Goal: Task Accomplishment & Management: Manage account settings

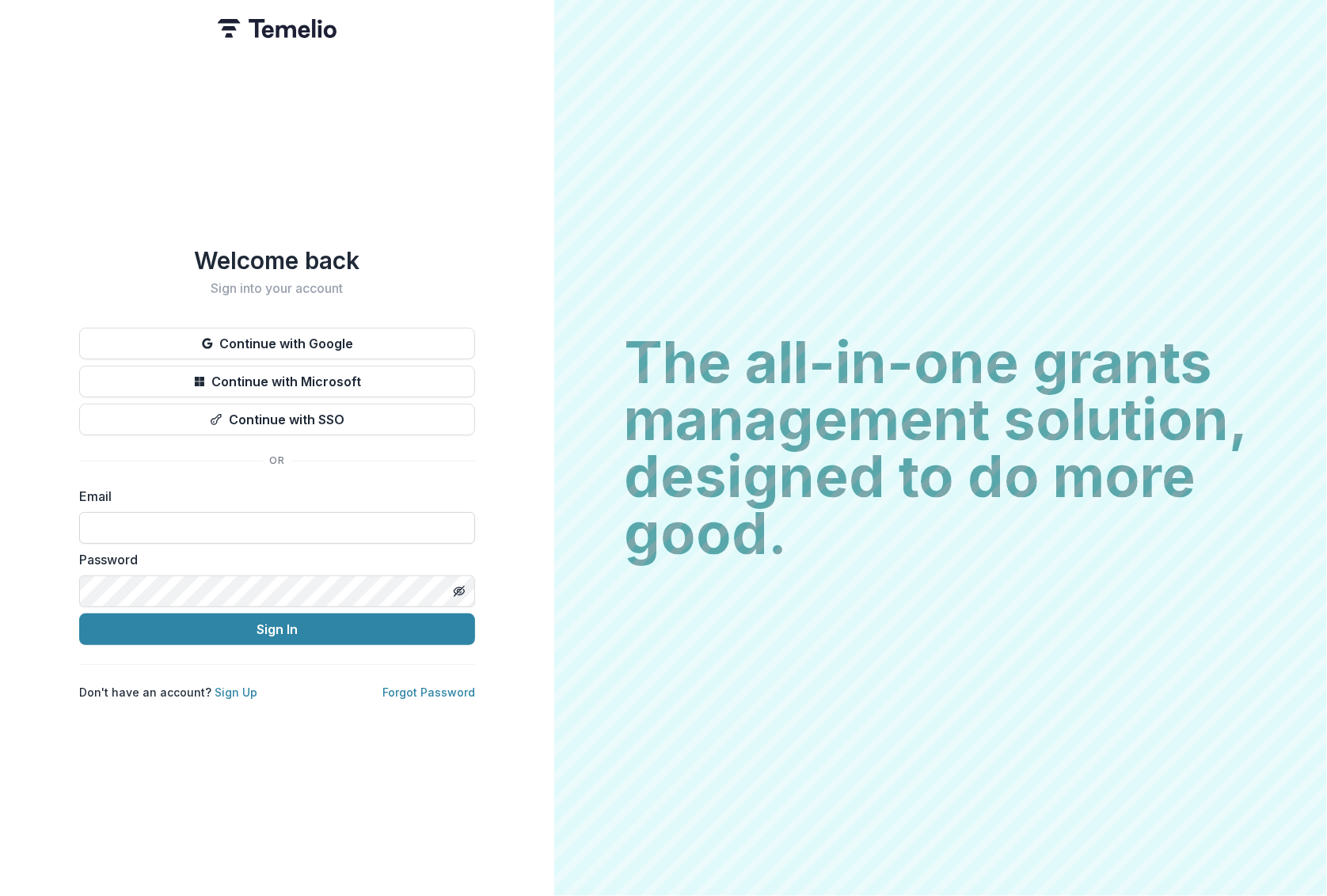
click at [291, 526] on input at bounding box center [277, 528] width 396 height 31
type input "**********"
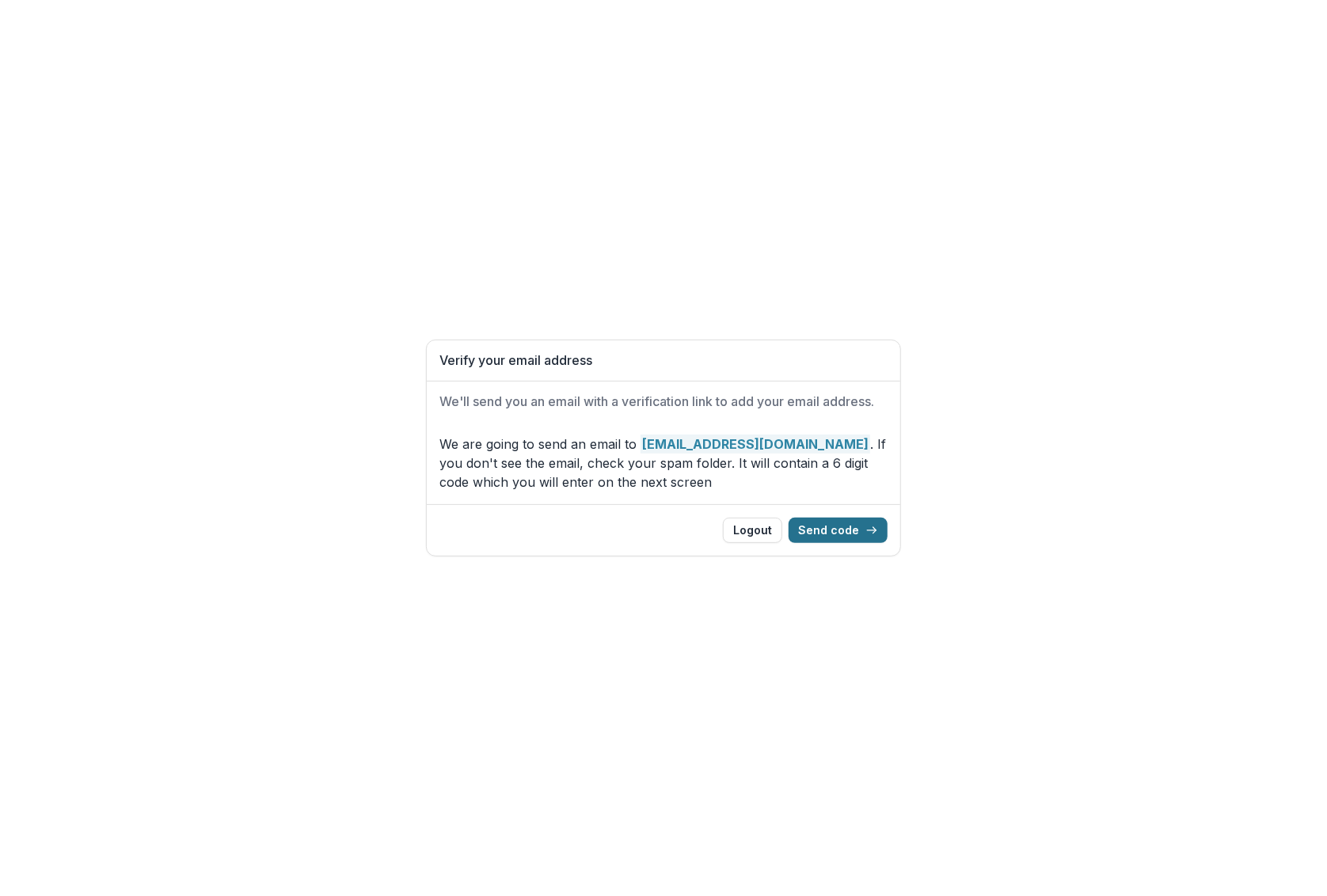
click at [861, 535] on button "Send code" at bounding box center [838, 531] width 99 height 26
